Goal: Check status: Check status

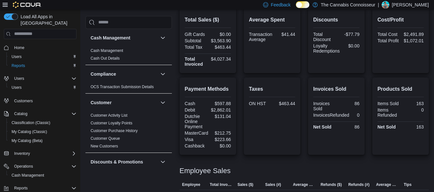
scroll to position [138, 0]
